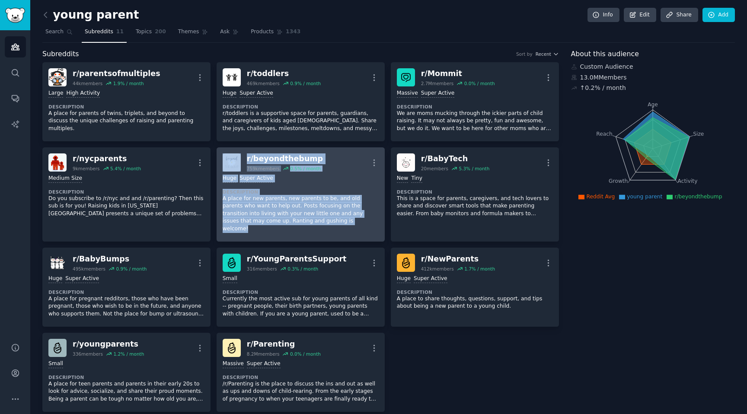
click at [322, 155] on div "r/ beyondthebump 759k members 0.5 % / month More" at bounding box center [301, 163] width 156 height 18
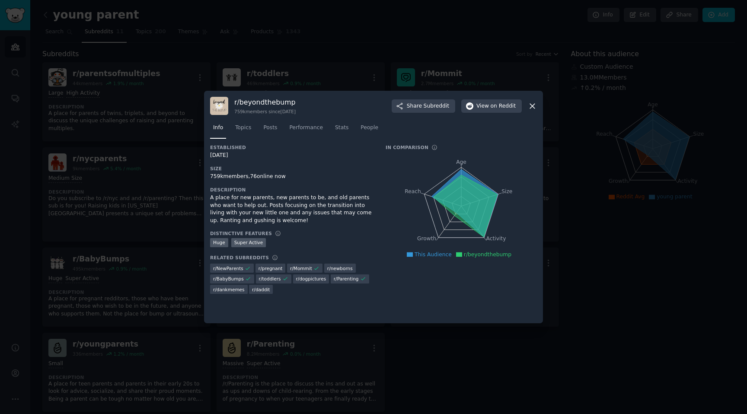
click at [534, 102] on icon at bounding box center [532, 106] width 9 height 9
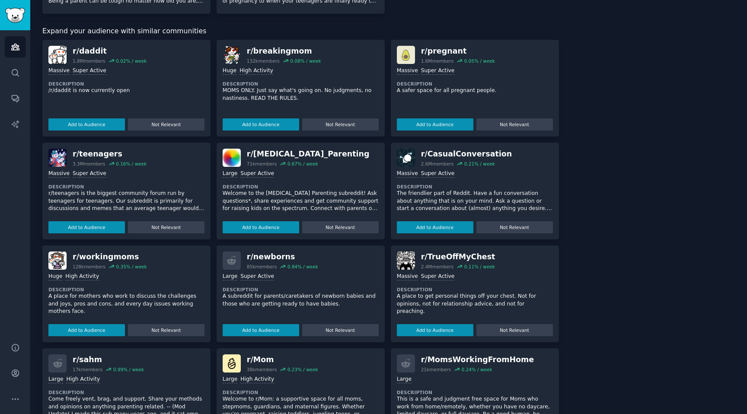
scroll to position [405, 0]
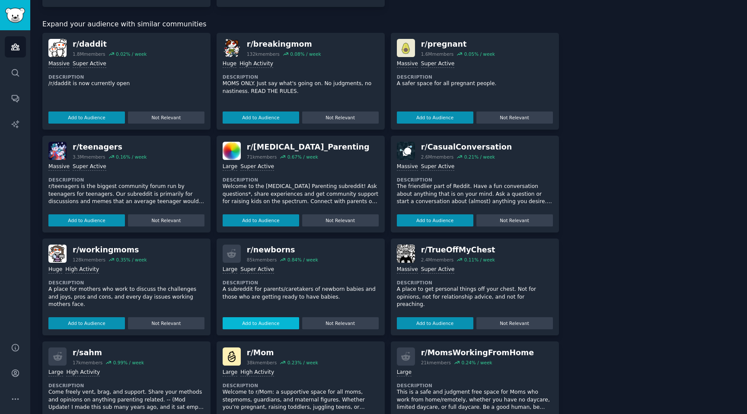
click at [264, 317] on button "Add to Audience" at bounding box center [261, 323] width 77 height 12
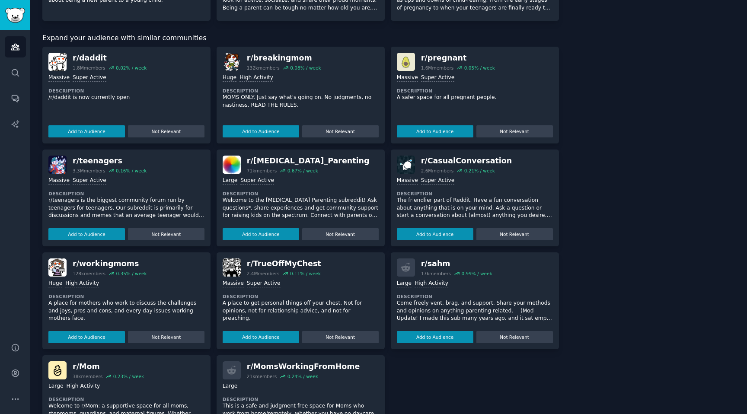
scroll to position [389, 0]
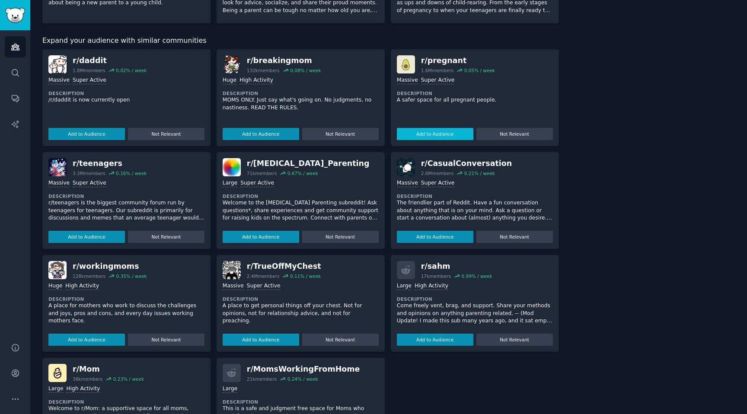
click at [442, 131] on button "Add to Audience" at bounding box center [435, 134] width 77 height 12
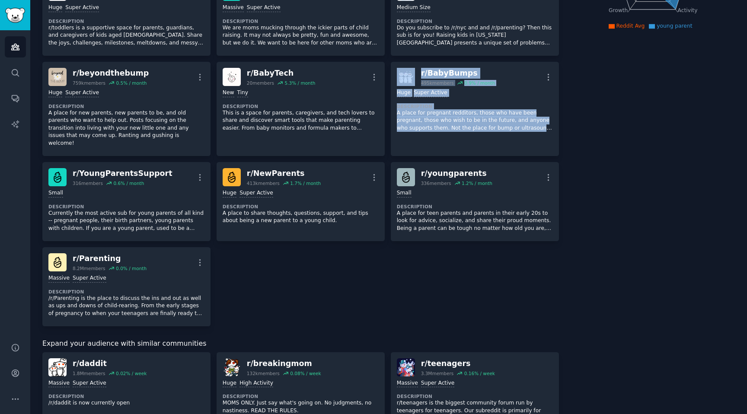
scroll to position [101, 0]
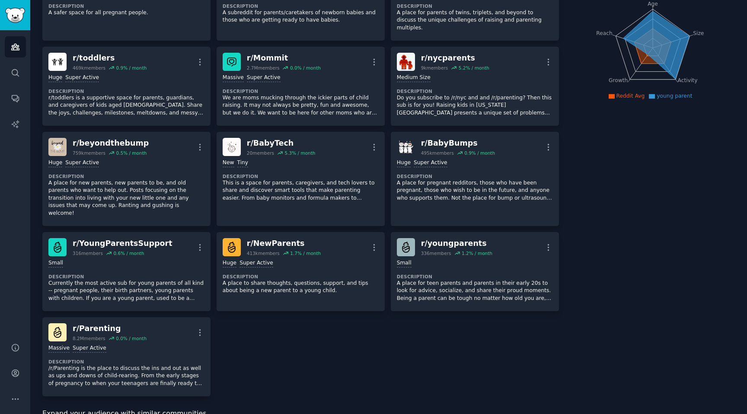
click at [373, 325] on div "r/ pregnant 1.6M members 0.2 % / month More Massive Super Active Description A …" at bounding box center [300, 179] width 517 height 435
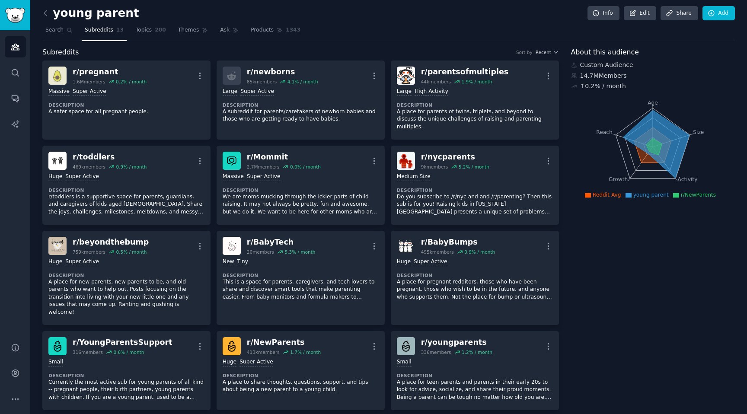
scroll to position [0, 0]
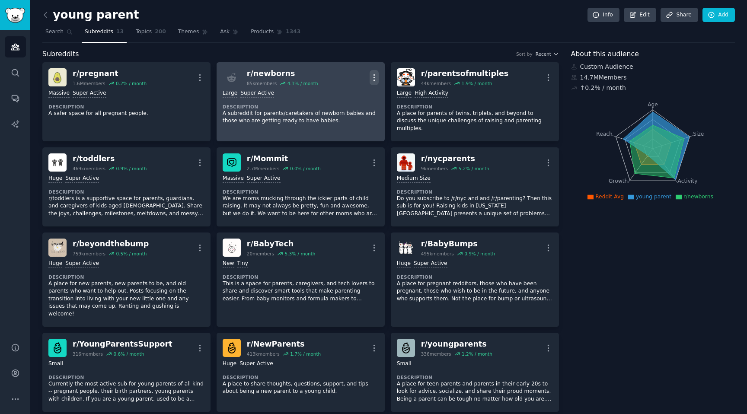
click at [371, 80] on icon "button" at bounding box center [374, 77] width 9 height 9
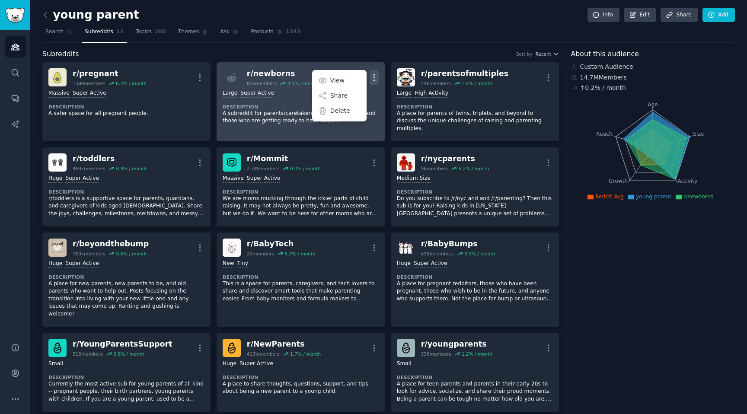
click at [280, 110] on p "A subreddit for parents/caretakers of newborn babies and those who are getting …" at bounding box center [301, 117] width 156 height 15
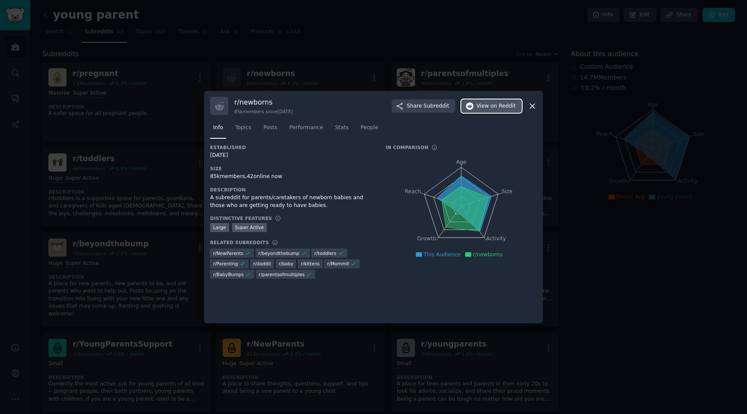
click at [487, 108] on span "View on Reddit" at bounding box center [496, 106] width 39 height 8
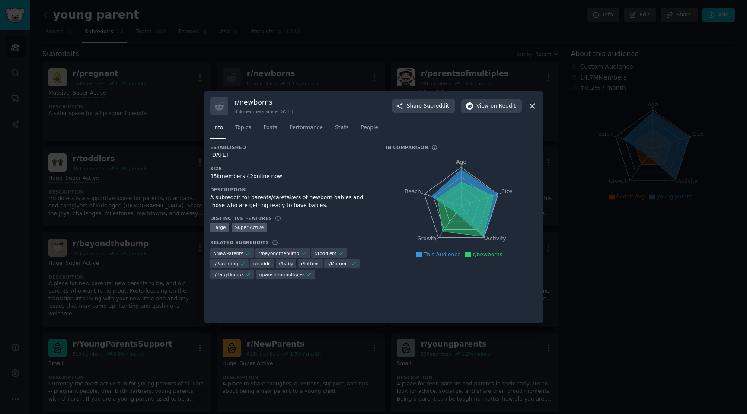
click at [530, 104] on icon at bounding box center [532, 106] width 9 height 9
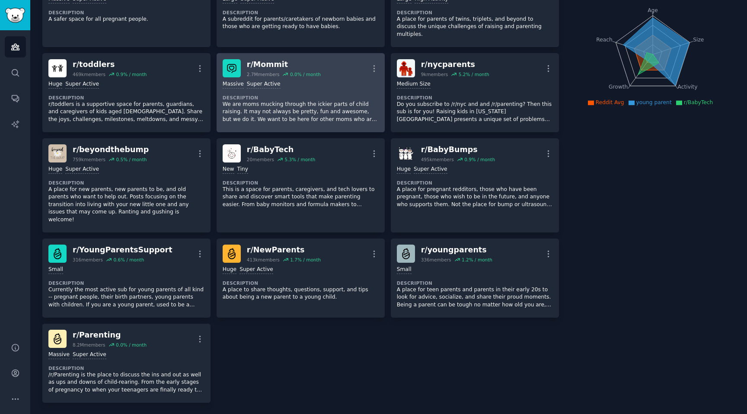
scroll to position [96, 0]
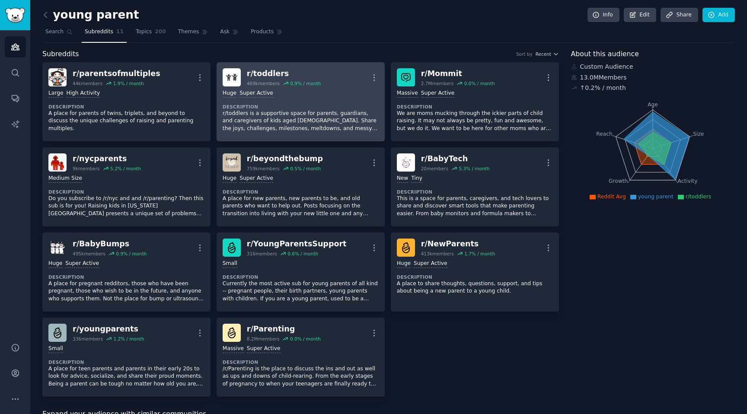
click at [263, 75] on div "r/ toddlers" at bounding box center [284, 73] width 74 height 11
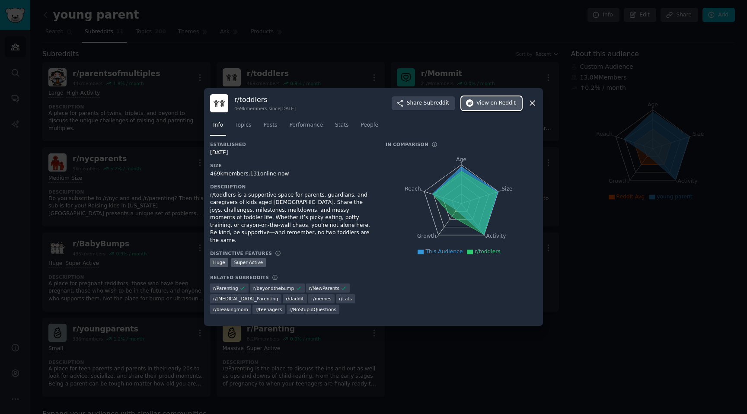
click at [490, 107] on span "View on Reddit" at bounding box center [496, 103] width 39 height 8
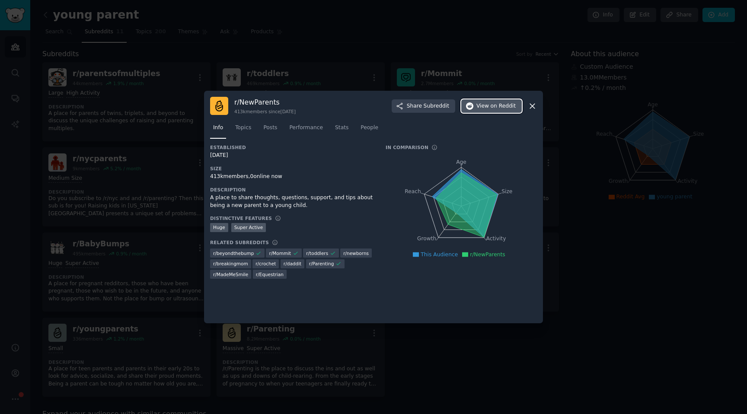
click at [496, 105] on span "on Reddit" at bounding box center [503, 106] width 25 height 8
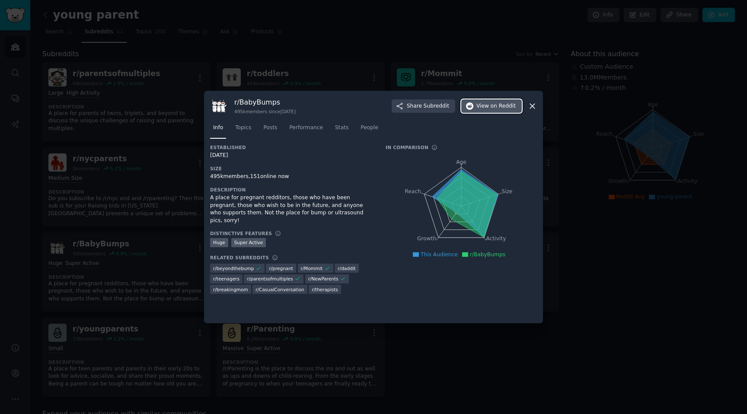
click at [504, 110] on button "View on Reddit" at bounding box center [491, 106] width 61 height 14
